Goal: Information Seeking & Learning: Learn about a topic

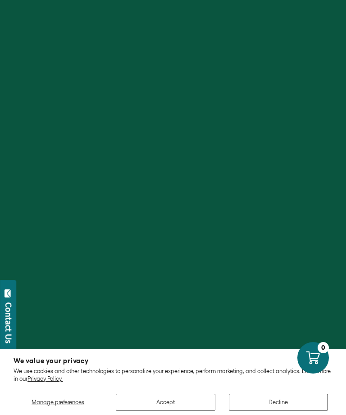
click at [189, 403] on button "Accept" at bounding box center [165, 402] width 99 height 17
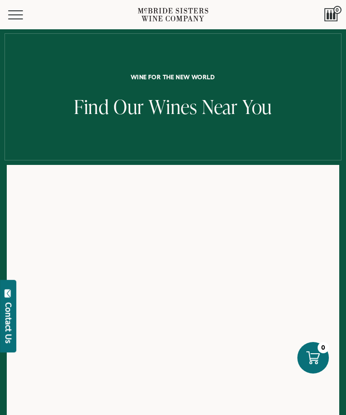
click at [292, 91] on div "Wine for the New World Find Our Wines Near You" at bounding box center [173, 97] width 346 height 46
click at [20, 12] on button "Menu" at bounding box center [24, 14] width 32 height 9
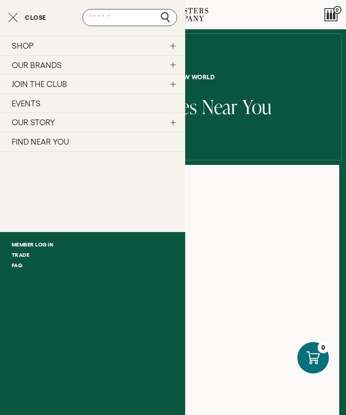
click at [50, 125] on link "OUR STORY" at bounding box center [92, 122] width 185 height 19
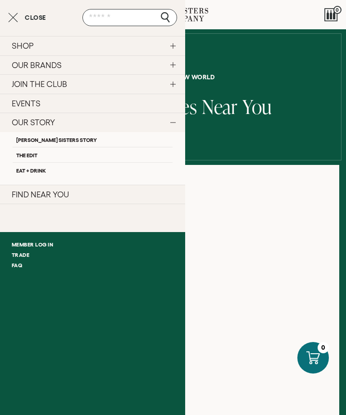
click at [76, 141] on link "[PERSON_NAME] Sisters Story" at bounding box center [93, 139] width 160 height 15
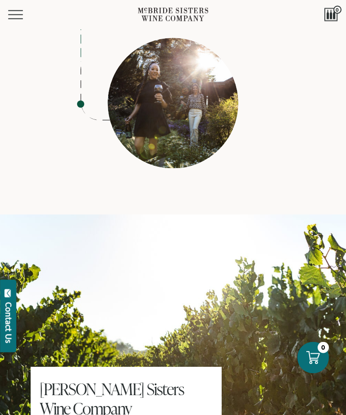
scroll to position [3784, 0]
